Goal: Check status: Check status

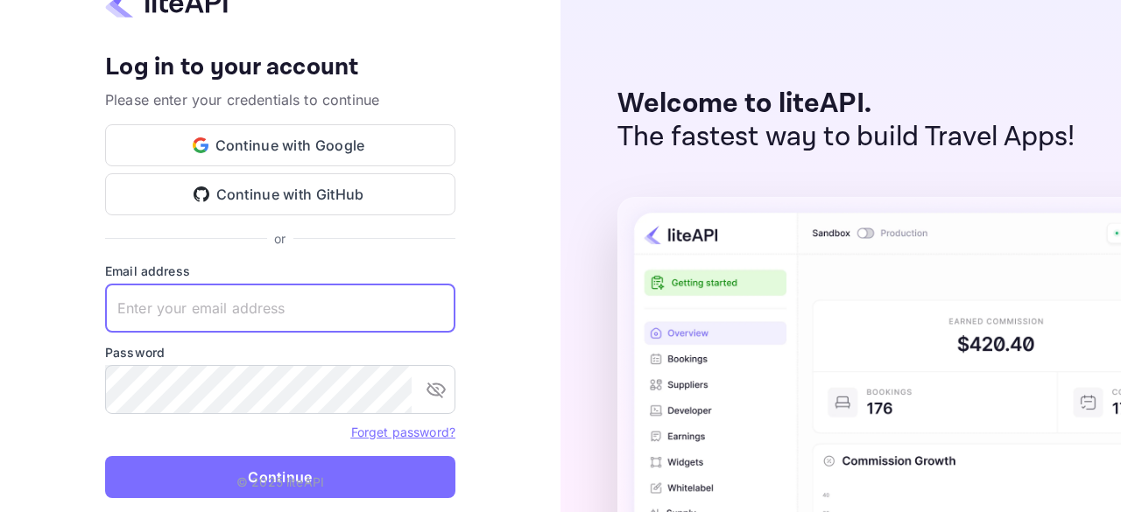
type input "[EMAIL_ADDRESS][DOMAIN_NAME]"
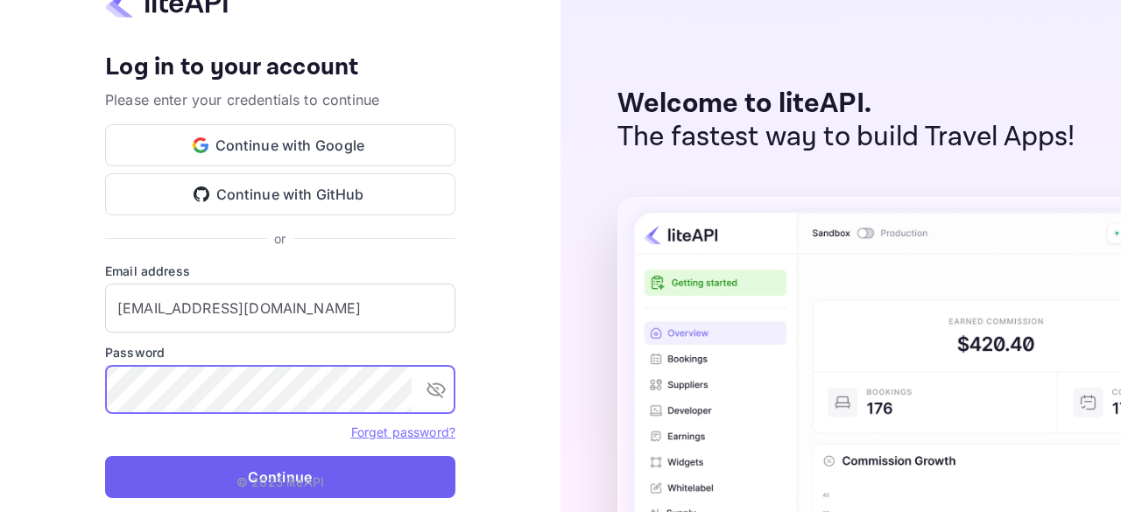
click at [373, 473] on button "Continue" at bounding box center [280, 477] width 350 height 42
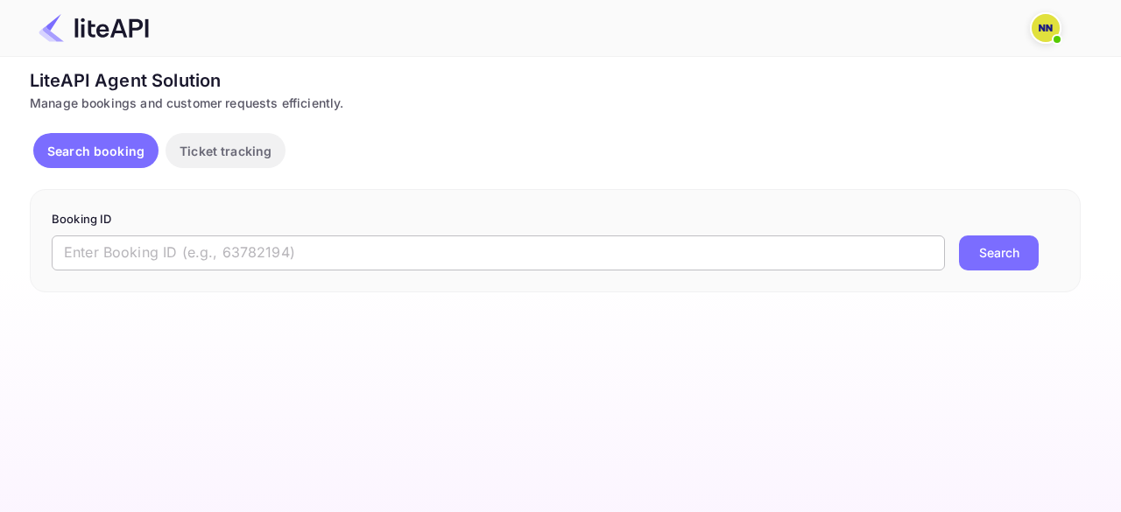
click at [257, 264] on input "text" at bounding box center [499, 253] width 894 height 35
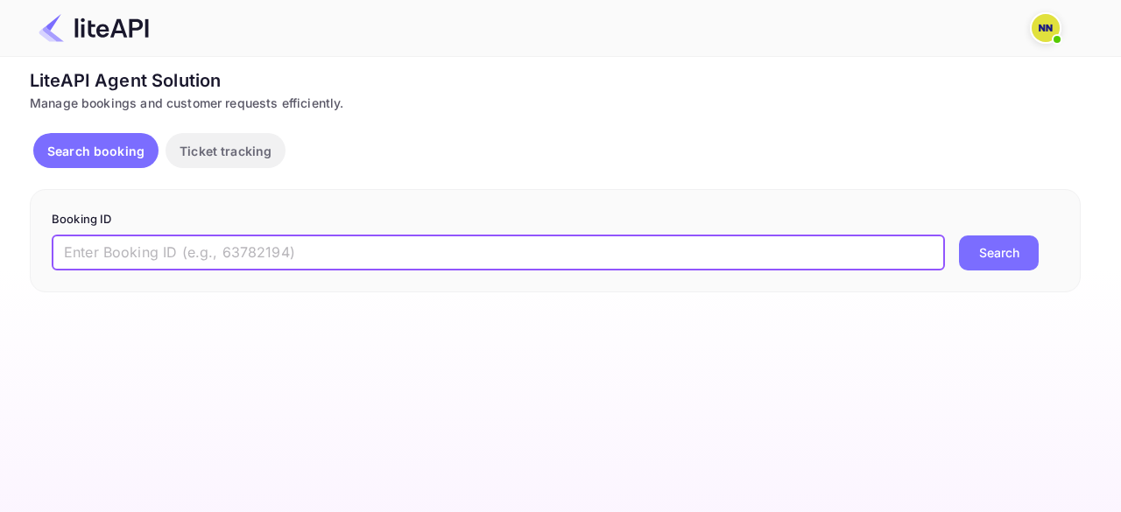
paste input "8834186"
type input "8834186"
click at [998, 251] on button "Search" at bounding box center [999, 253] width 80 height 35
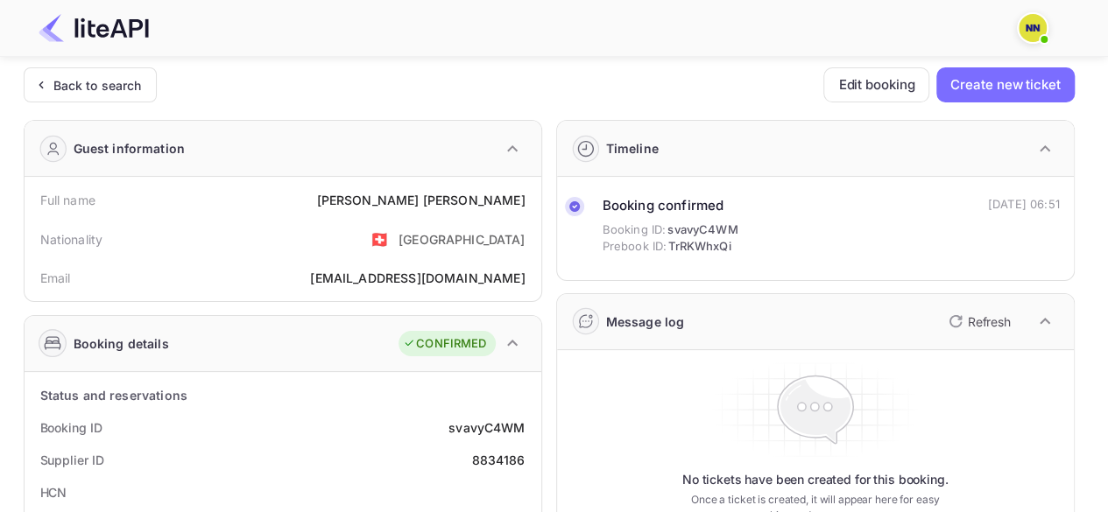
scroll to position [175, 0]
